Goal: Task Accomplishment & Management: Manage account settings

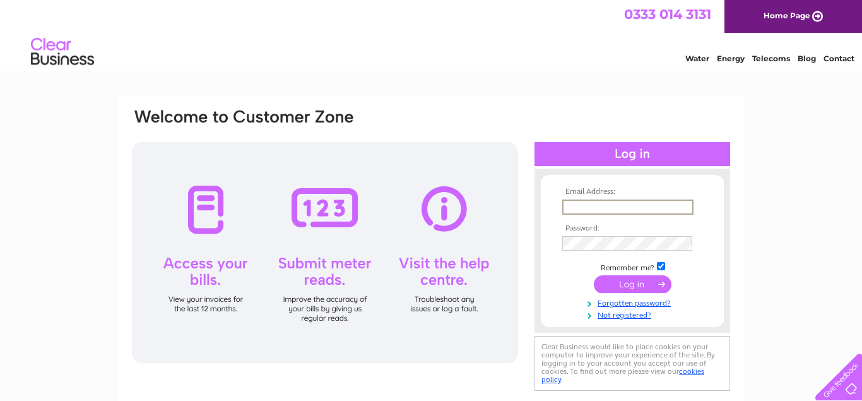
click at [609, 209] on input "text" at bounding box center [627, 206] width 131 height 15
click at [599, 204] on input "text" at bounding box center [627, 206] width 131 height 15
type input "joyce.richardson@quantumclean.com"
click at [643, 293] on td at bounding box center [632, 283] width 146 height 24
click at [635, 288] on input "submit" at bounding box center [633, 283] width 78 height 18
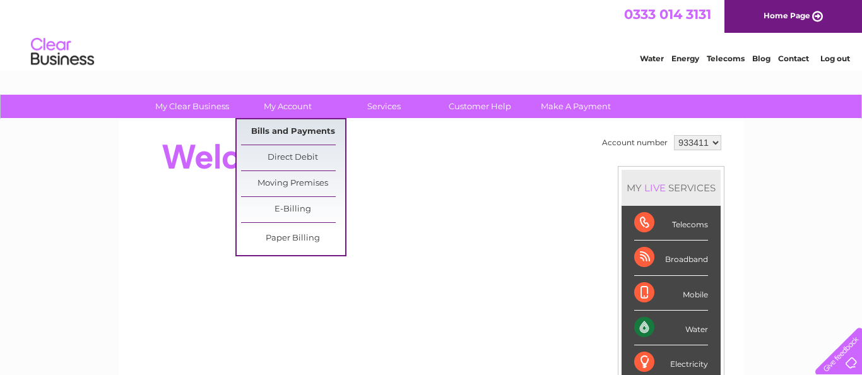
click at [277, 127] on link "Bills and Payments" at bounding box center [293, 131] width 104 height 25
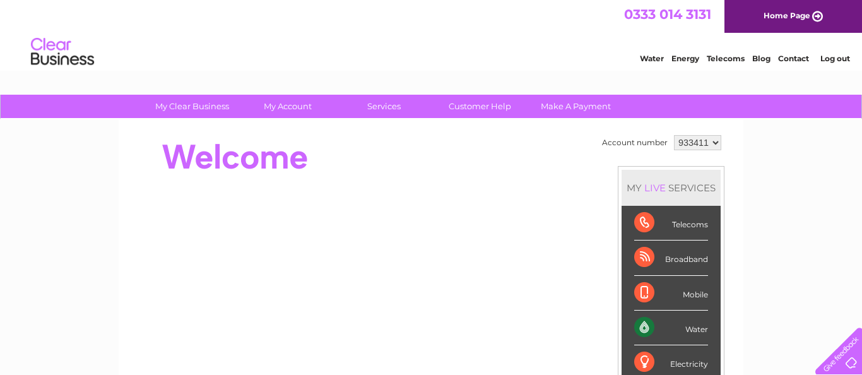
click at [674, 135] on select "933411" at bounding box center [697, 142] width 47 height 15
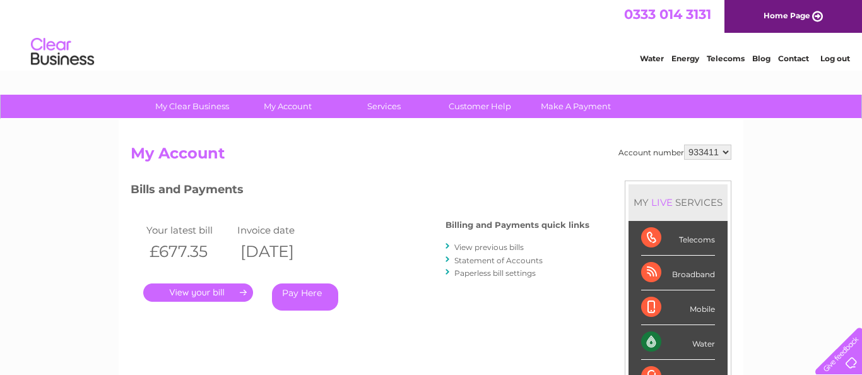
click at [191, 293] on link "." at bounding box center [198, 292] width 110 height 18
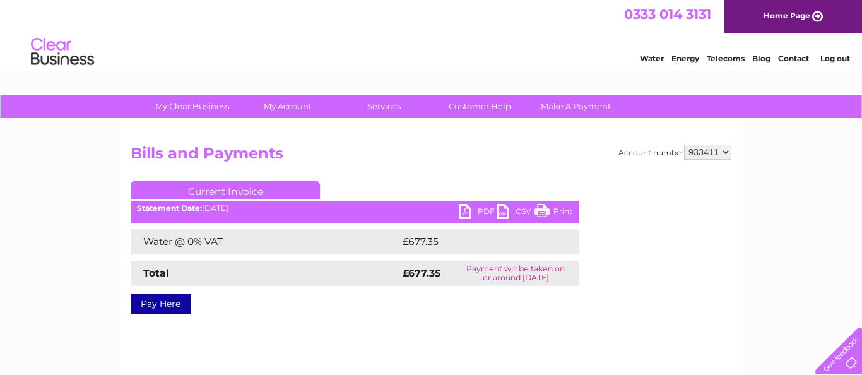
click at [478, 208] on link "PDF" at bounding box center [478, 213] width 38 height 18
